Goal: Task Accomplishment & Management: Use online tool/utility

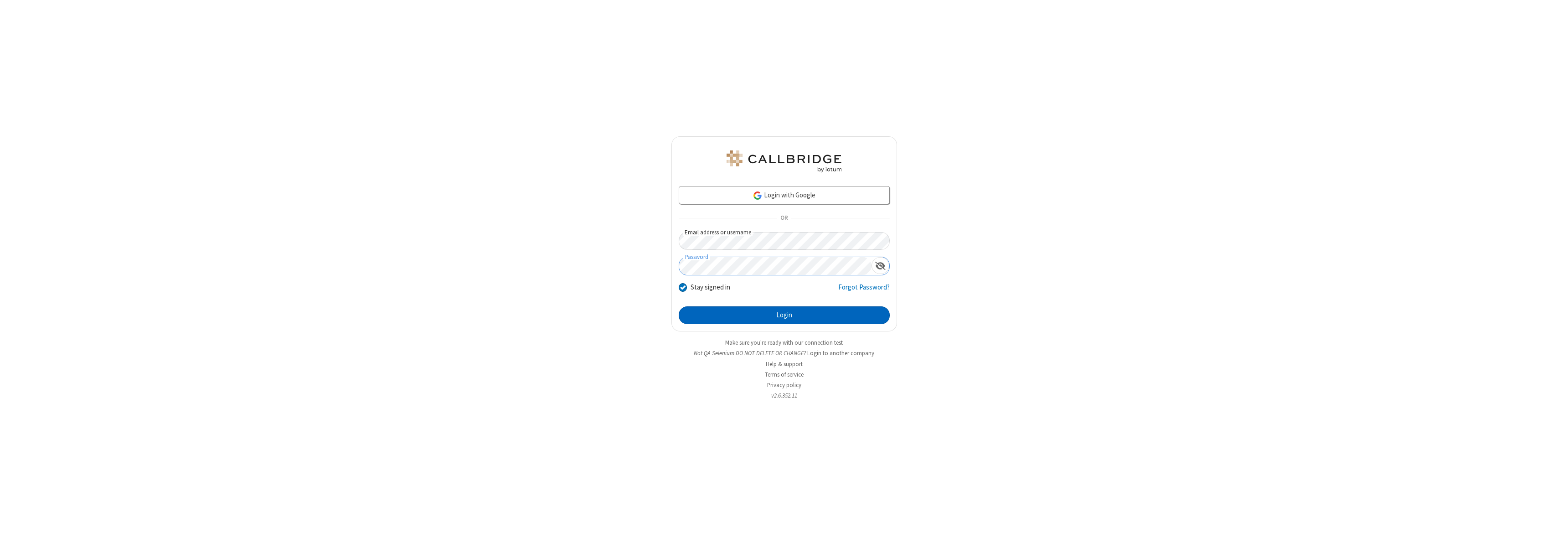
click at [784, 315] on button "Login" at bounding box center [784, 316] width 211 height 18
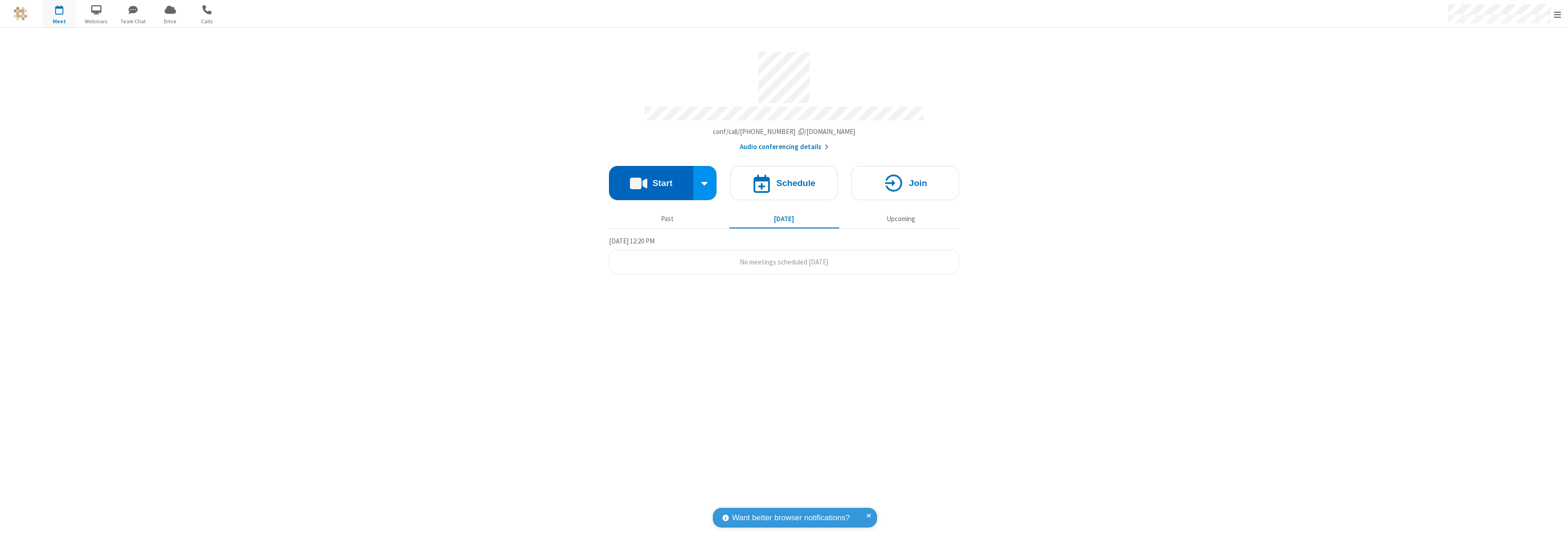
click at [651, 178] on button "Start" at bounding box center [651, 182] width 84 height 34
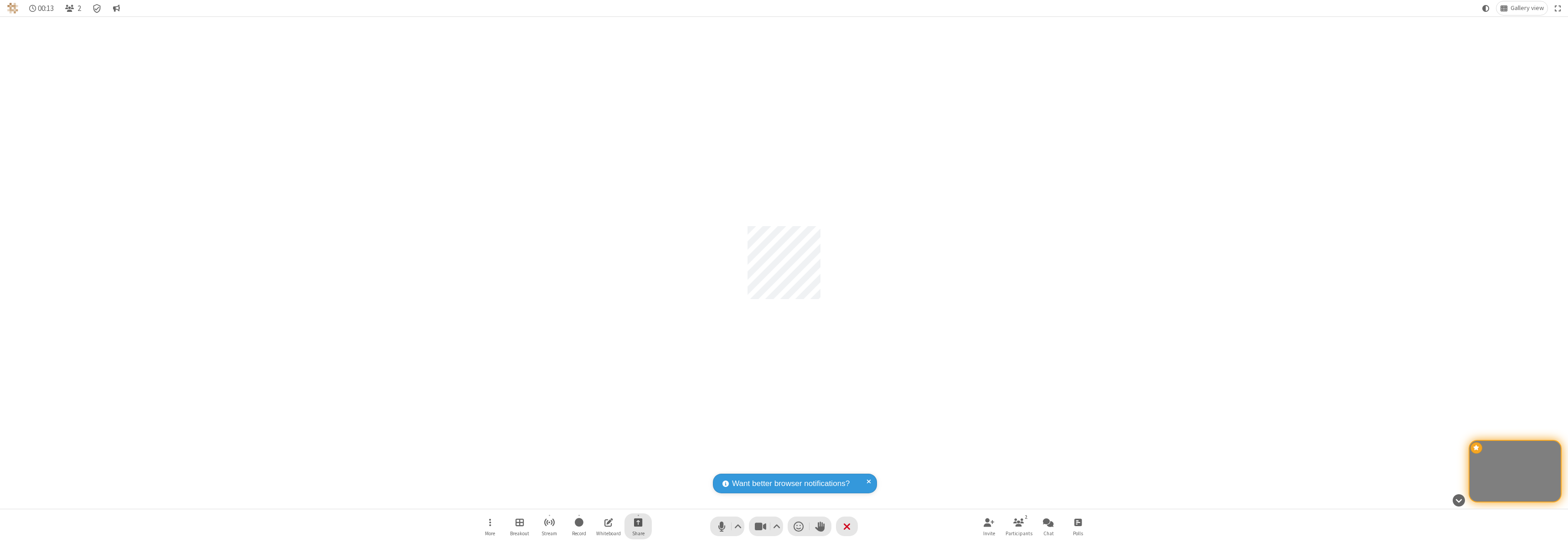
click at [638, 522] on span "Start sharing" at bounding box center [638, 522] width 8 height 11
click at [601, 500] on span "Share my screen" at bounding box center [602, 501] width 11 height 8
